Goal: Navigation & Orientation: Find specific page/section

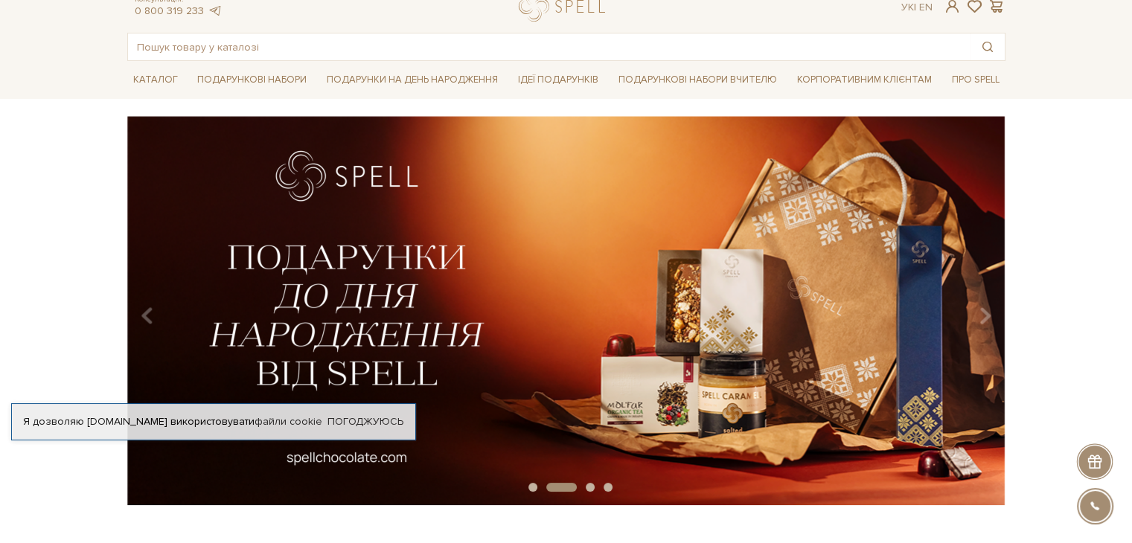
scroll to position [74, 0]
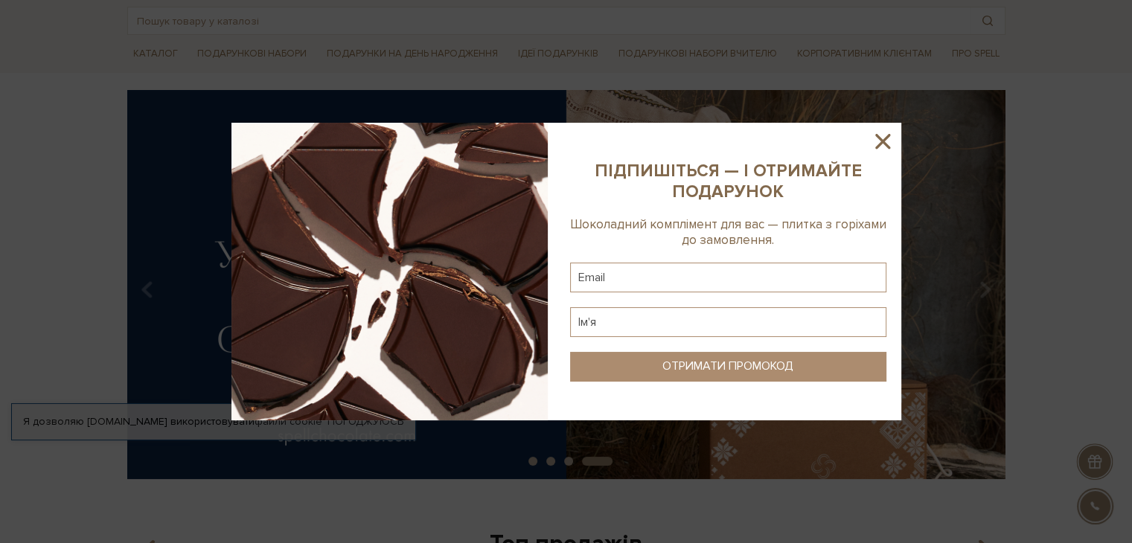
click at [881, 138] on icon at bounding box center [882, 141] width 25 height 25
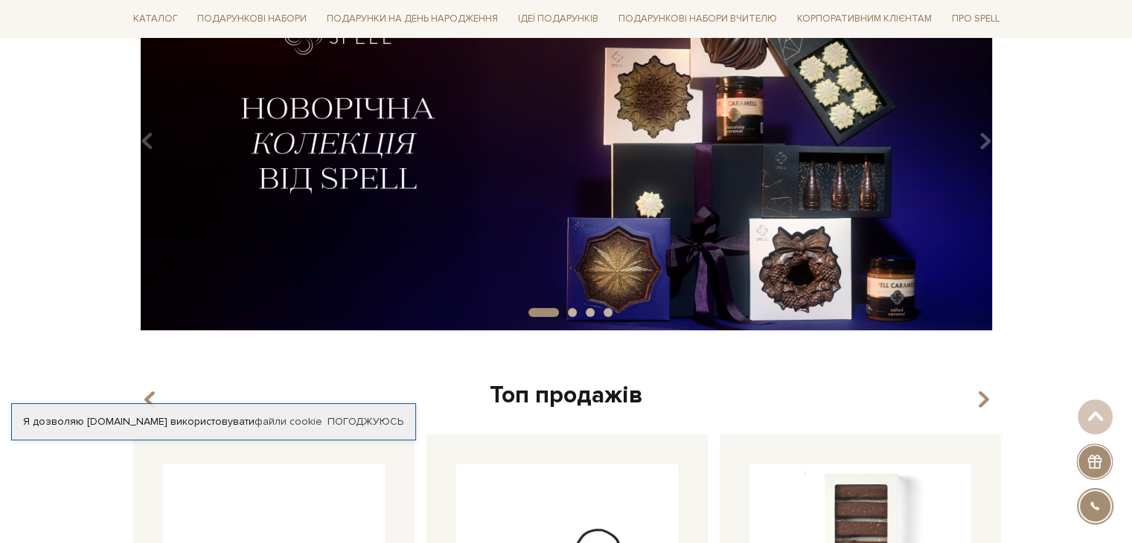
scroll to position [0, 0]
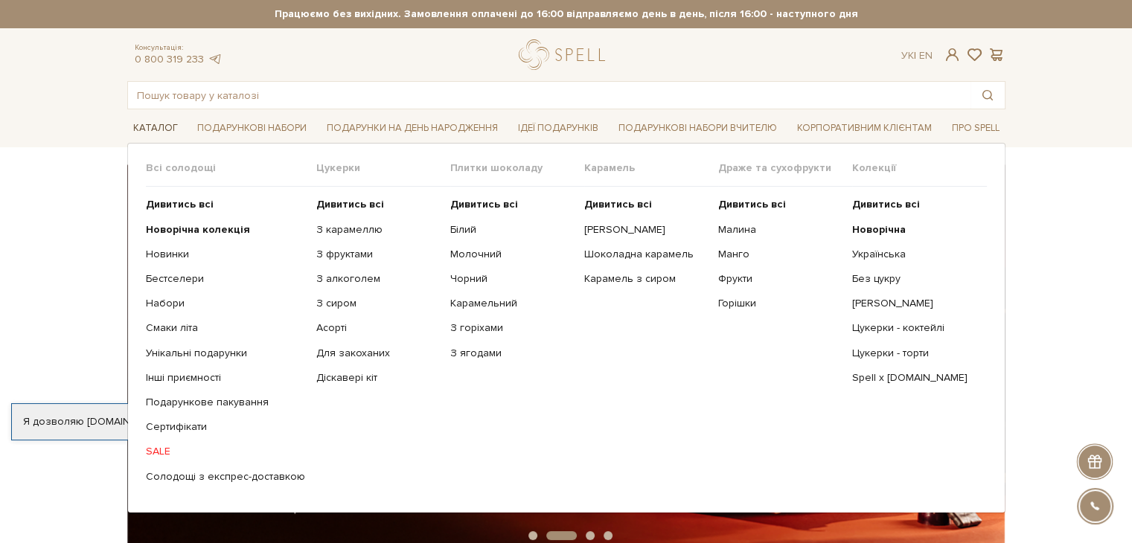
click at [149, 132] on link "Каталог" at bounding box center [155, 128] width 57 height 23
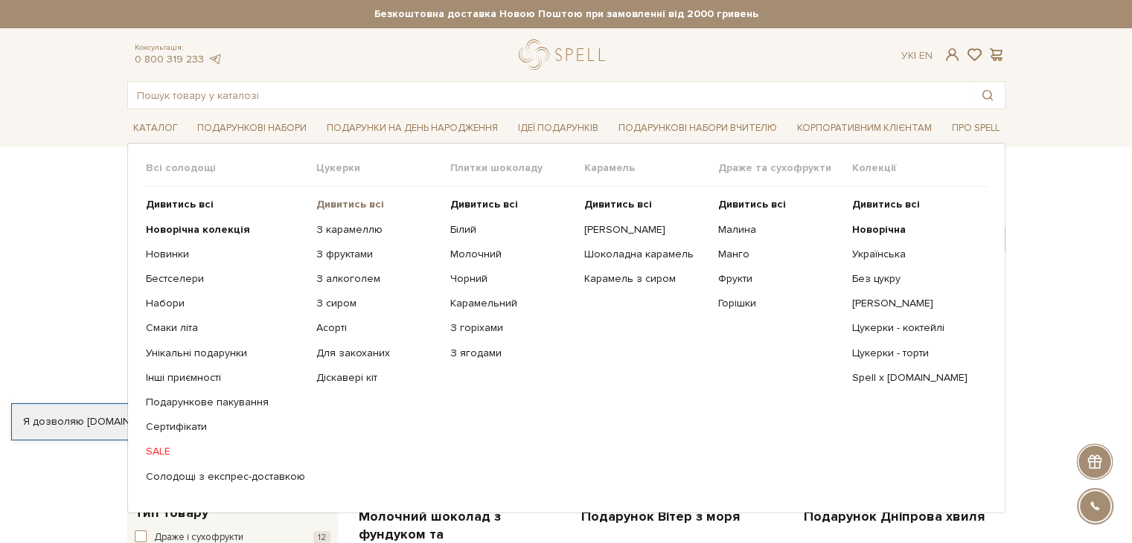
click at [336, 205] on b "Дивитись всі" at bounding box center [350, 204] width 68 height 13
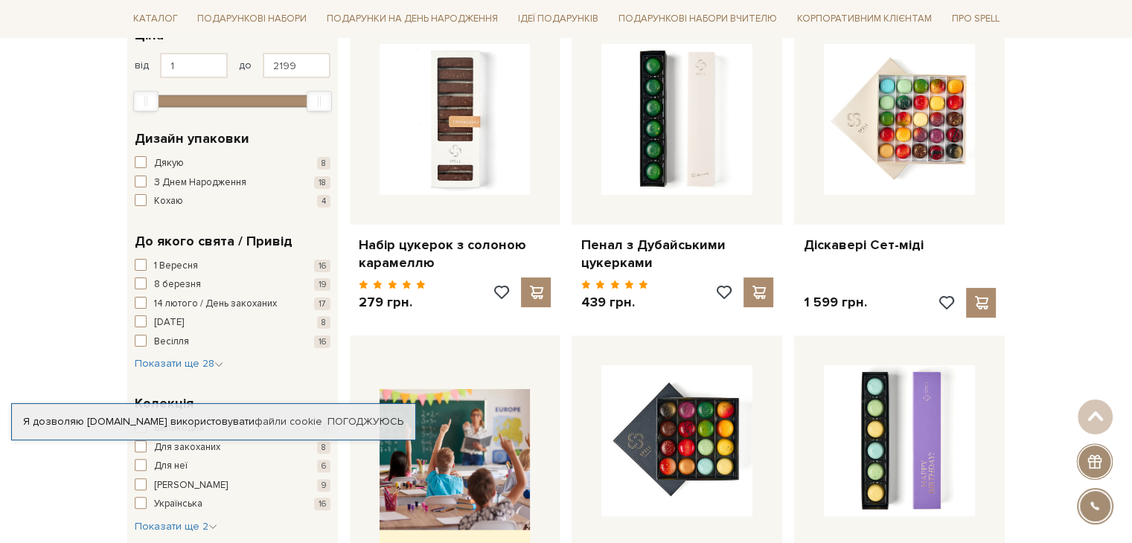
scroll to position [74, 0]
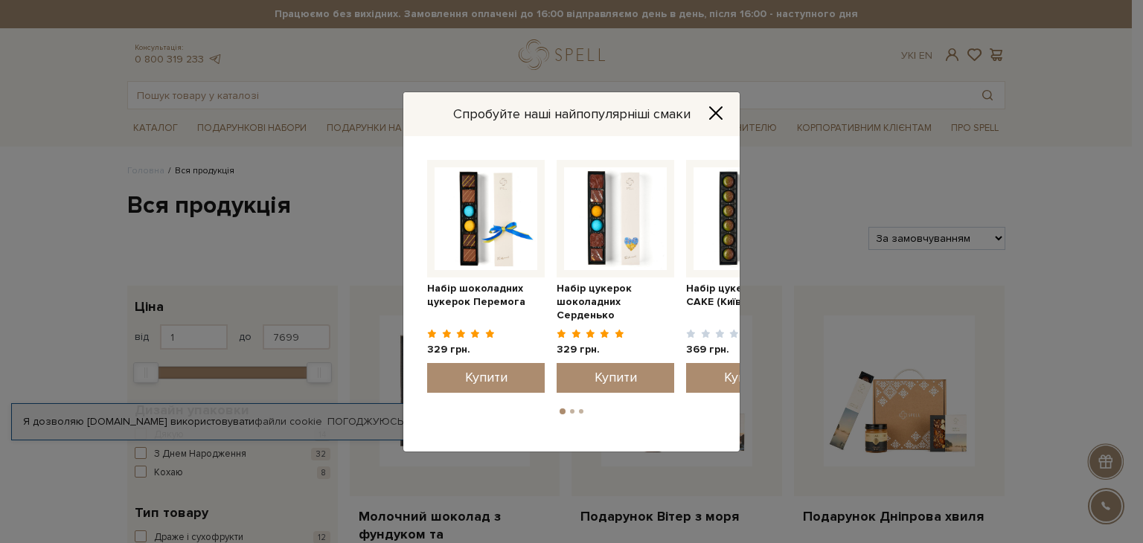
click at [718, 112] on icon "Close" at bounding box center [716, 112] width 12 height 12
